Goal: Task Accomplishment & Management: Complete application form

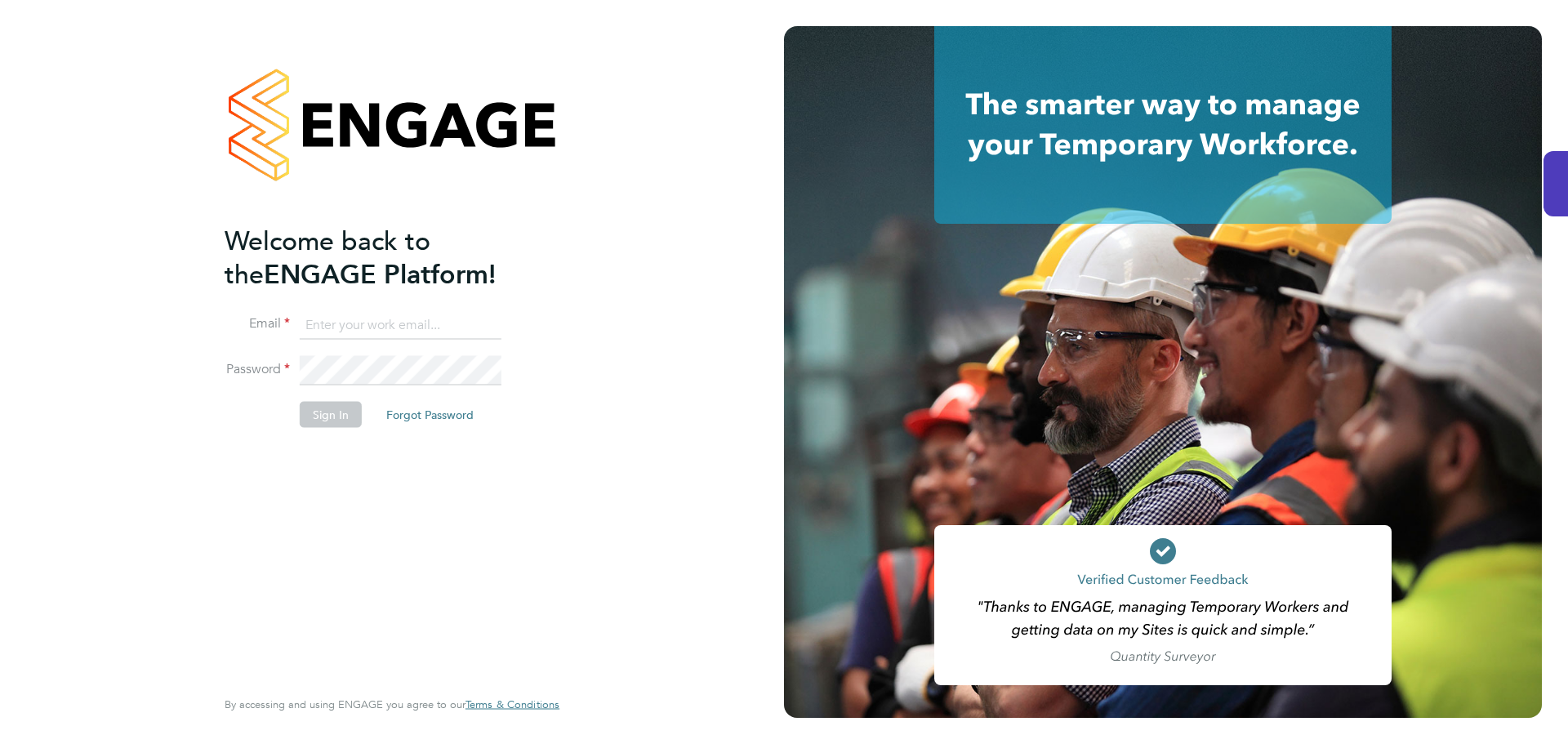
type input "mw@dovetailslate.co.uk"
click at [334, 414] on button "Sign In" at bounding box center [330, 415] width 62 height 26
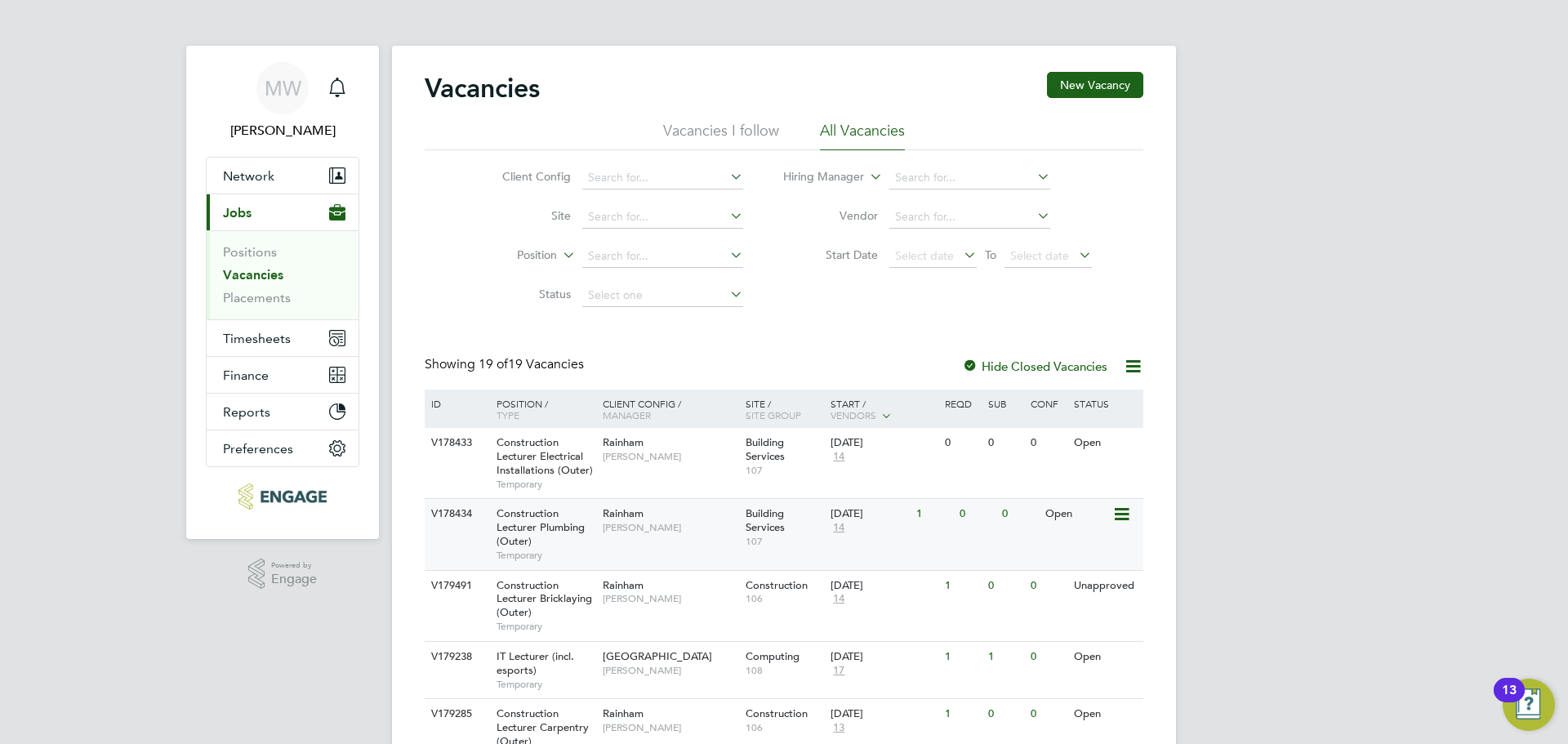
click at [529, 518] on span "Construction Lecturer Plumbing (Outer)" at bounding box center [541, 527] width 88 height 42
